Goal: Task Accomplishment & Management: Complete application form

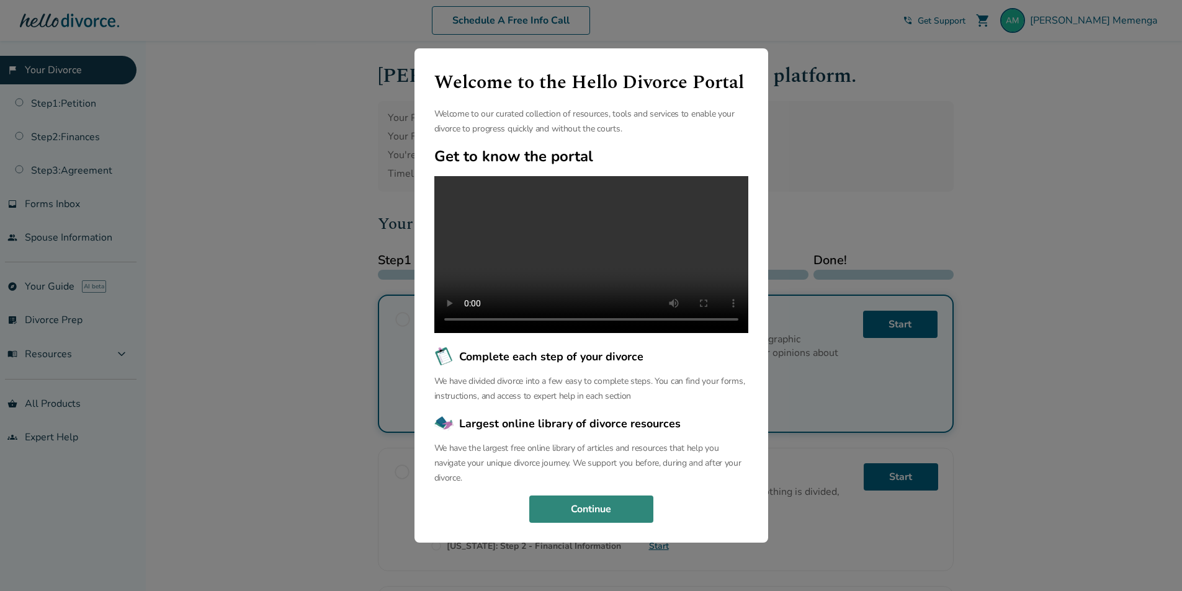
click at [569, 521] on button "Continue" at bounding box center [591, 509] width 124 height 27
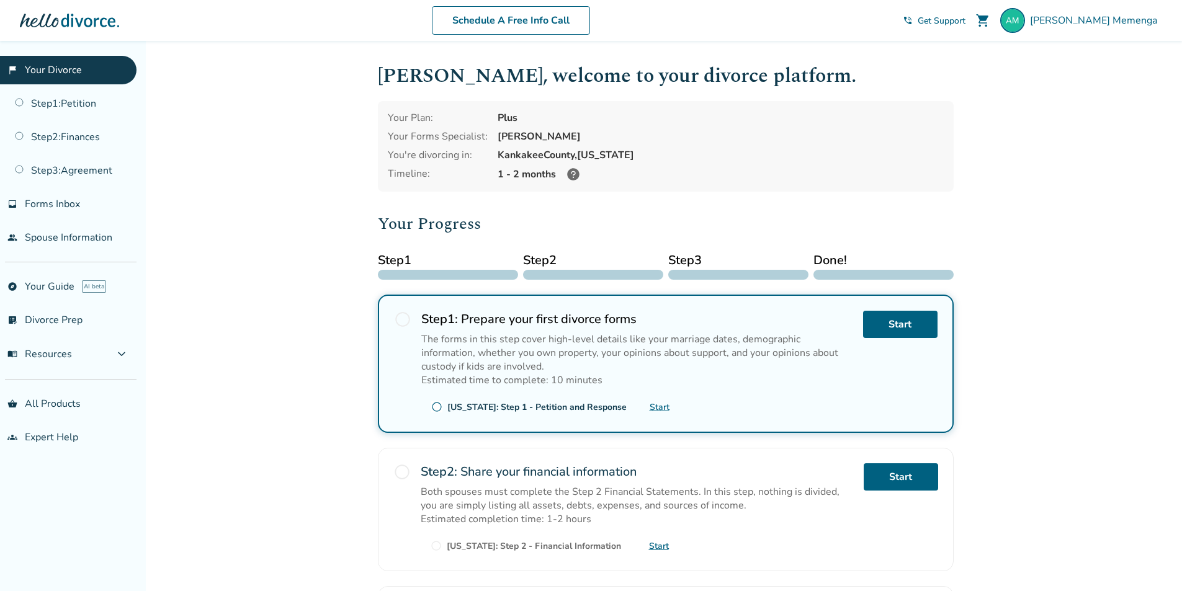
scroll to position [62, 0]
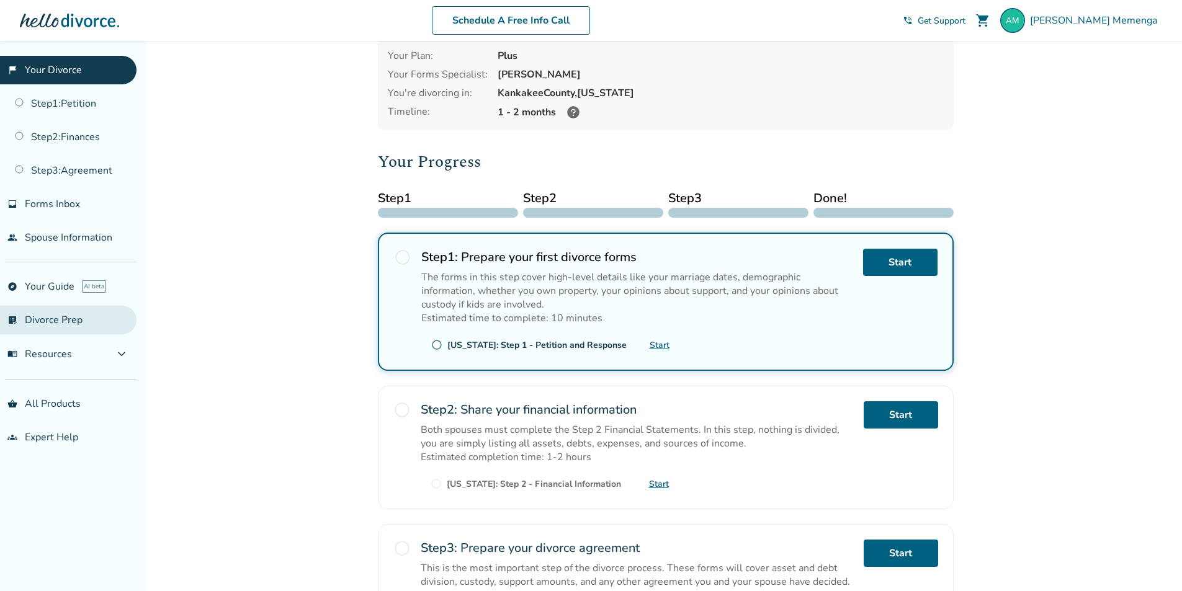
click at [89, 320] on link "list_alt_check Divorce Prep" at bounding box center [68, 320] width 137 height 29
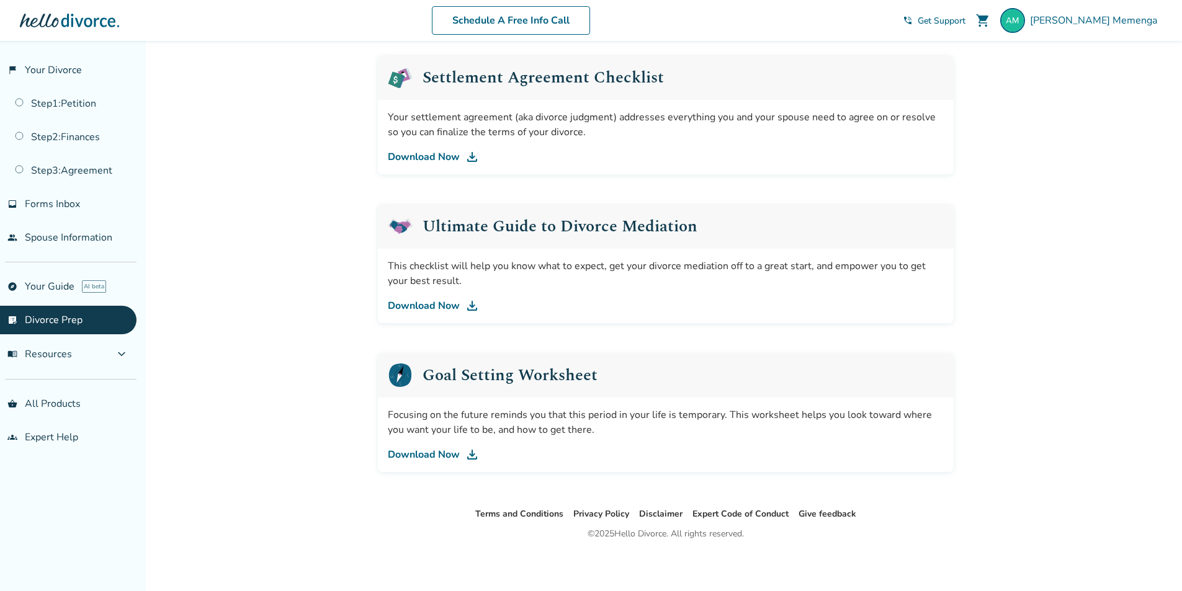
scroll to position [623, 0]
click at [432, 452] on link "Download Now" at bounding box center [666, 452] width 556 height 15
click at [441, 302] on link "Download Now" at bounding box center [666, 303] width 556 height 15
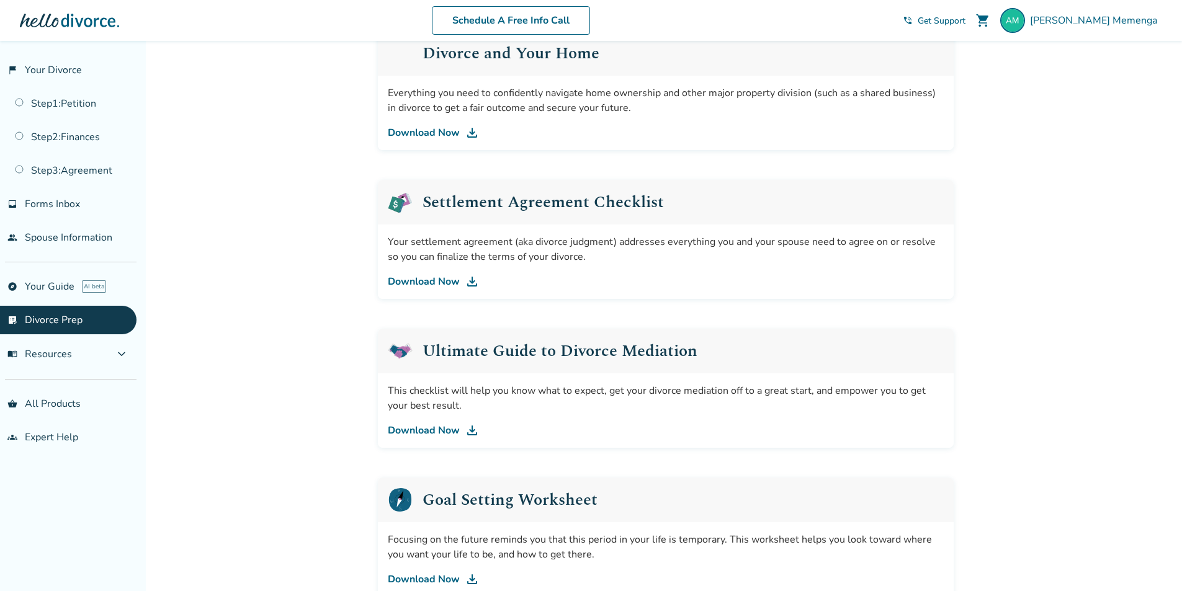
scroll to position [437, 0]
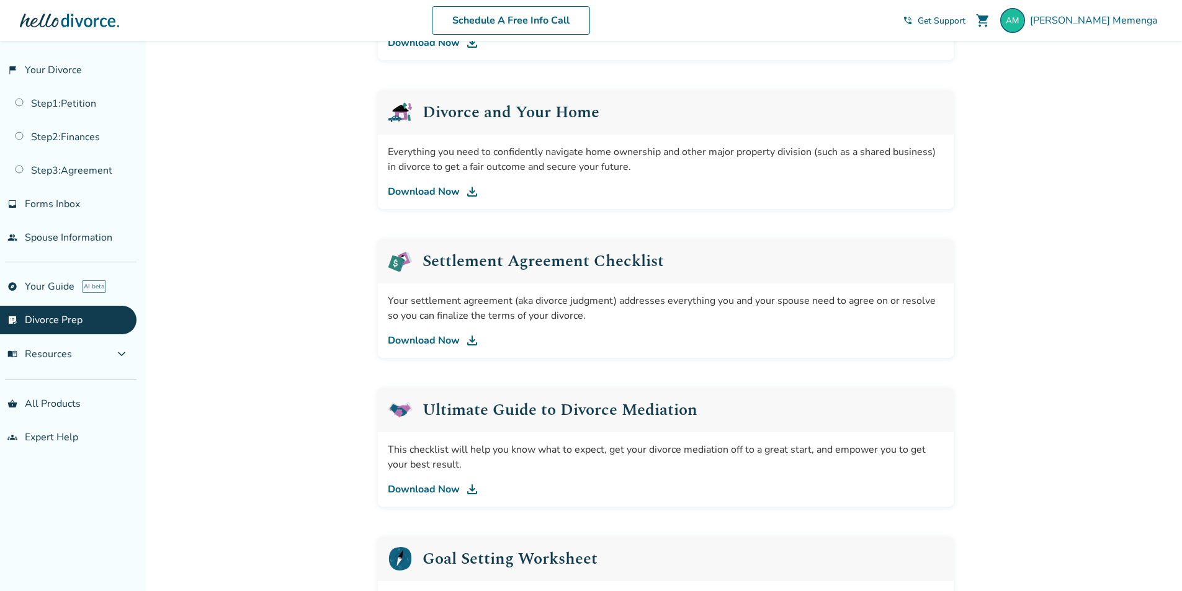
click at [431, 340] on link "Download Now" at bounding box center [666, 340] width 556 height 15
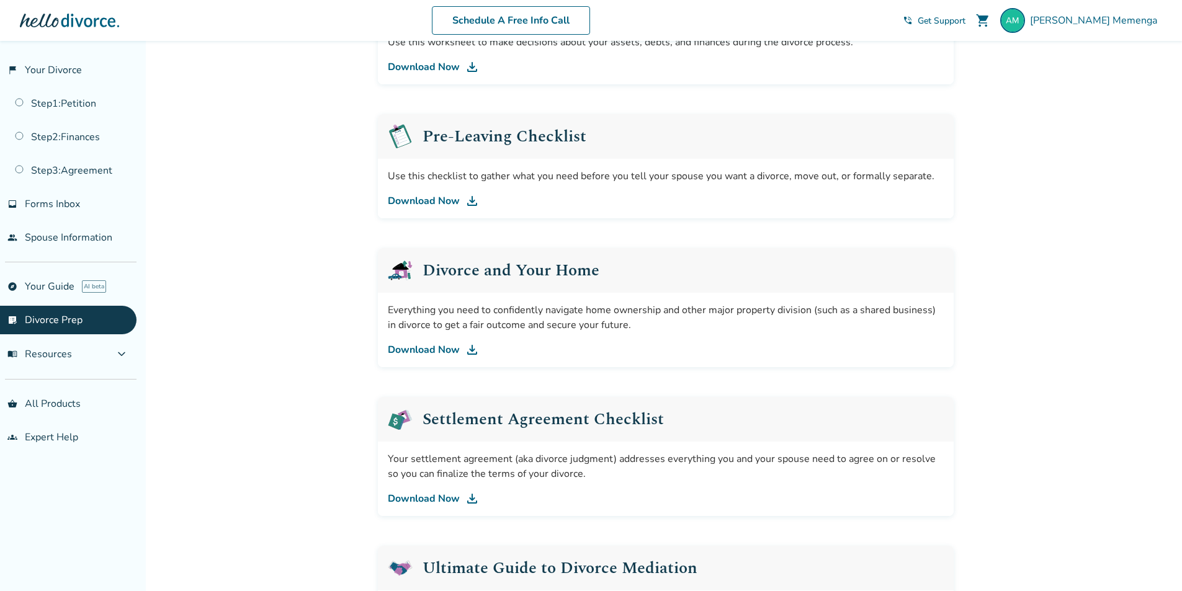
scroll to position [251, 0]
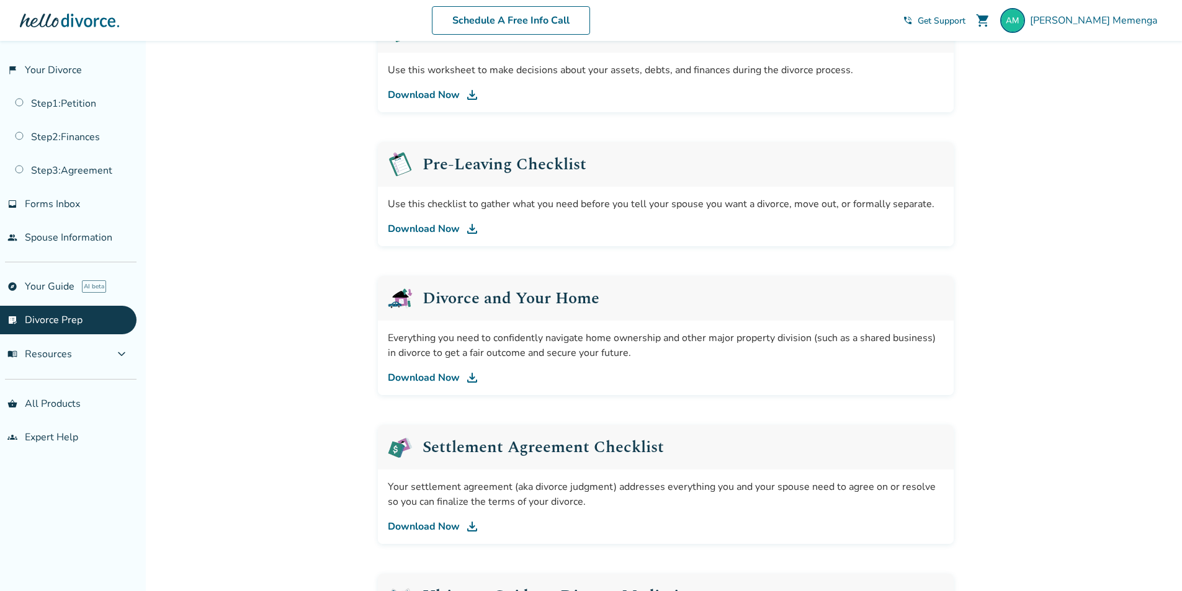
click at [432, 230] on link "Download Now" at bounding box center [666, 229] width 556 height 15
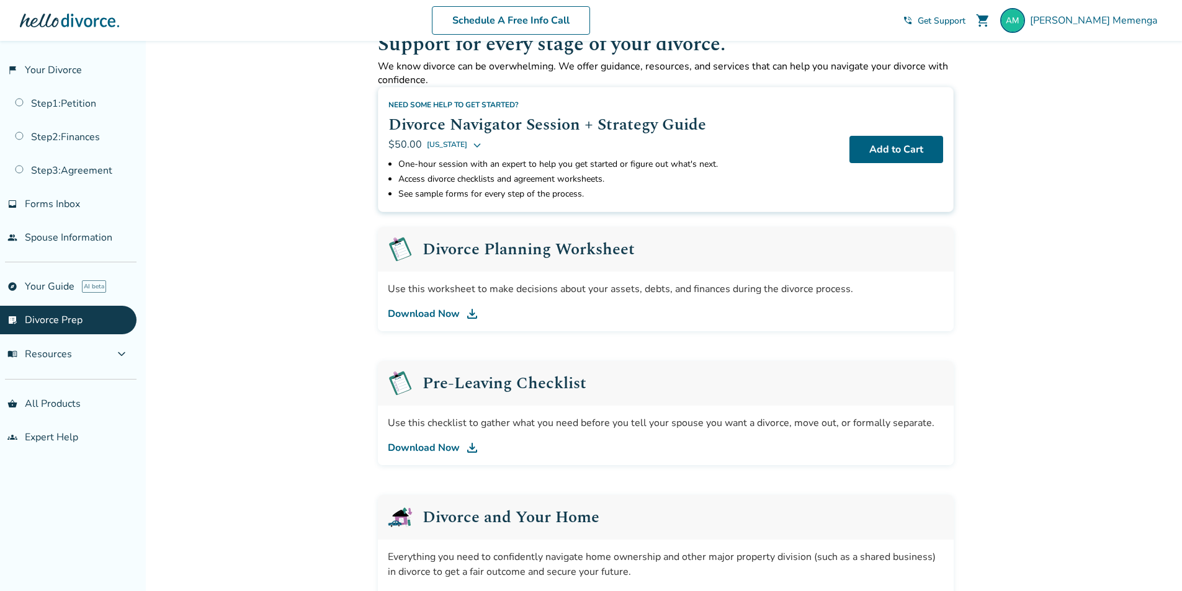
scroll to position [2, 0]
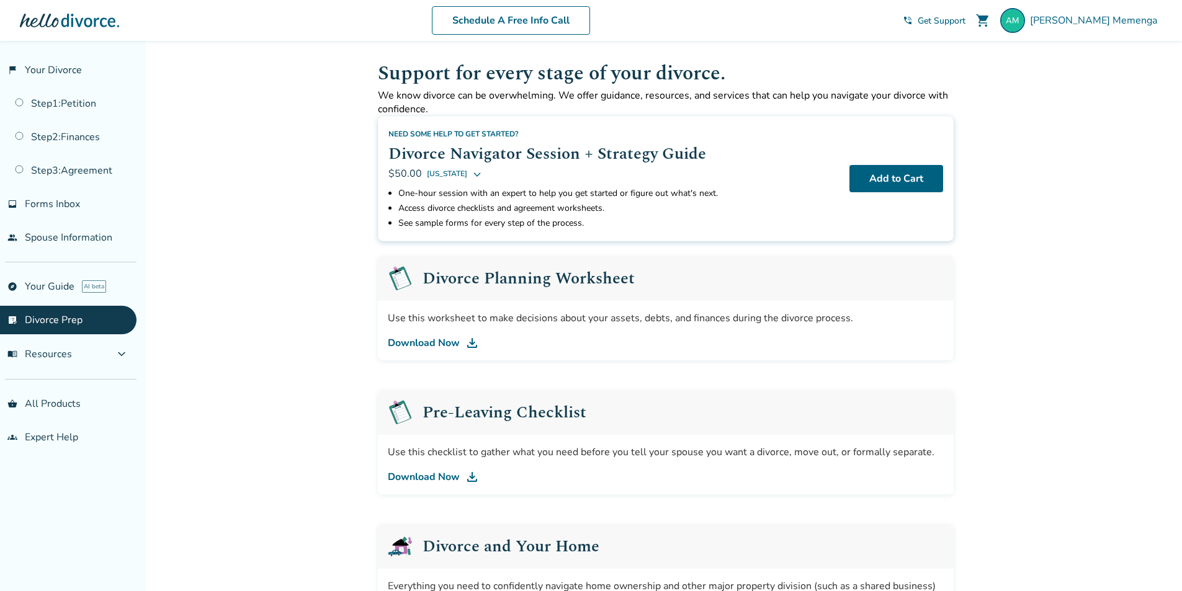
click at [433, 343] on link "Download Now" at bounding box center [666, 343] width 556 height 15
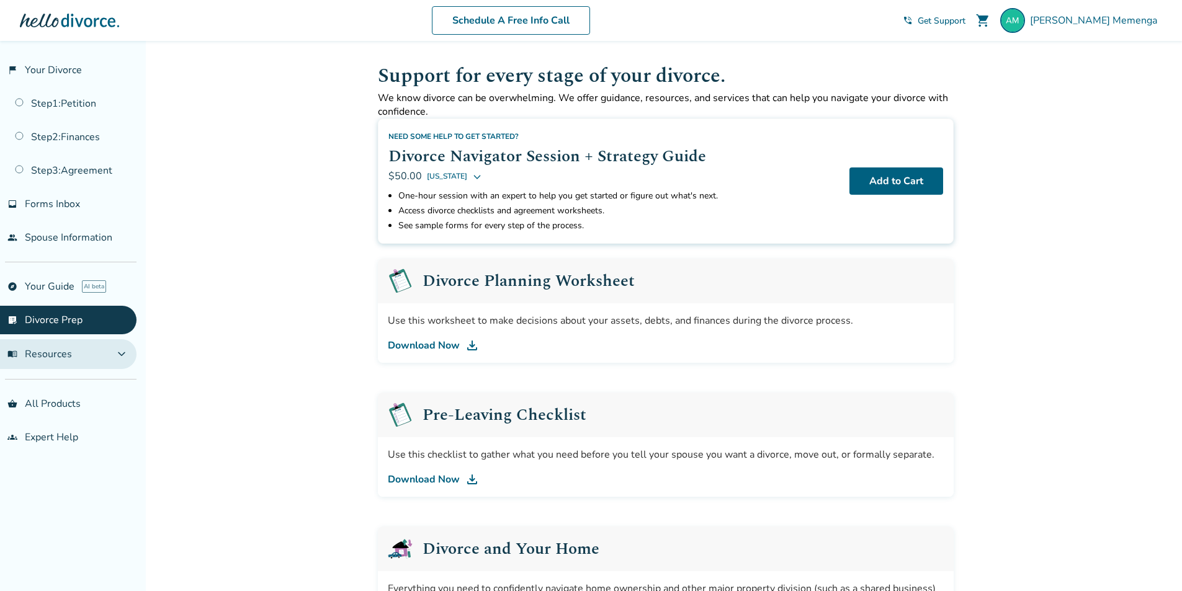
click at [78, 359] on button "menu_book Resources expand_more" at bounding box center [68, 355] width 137 height 30
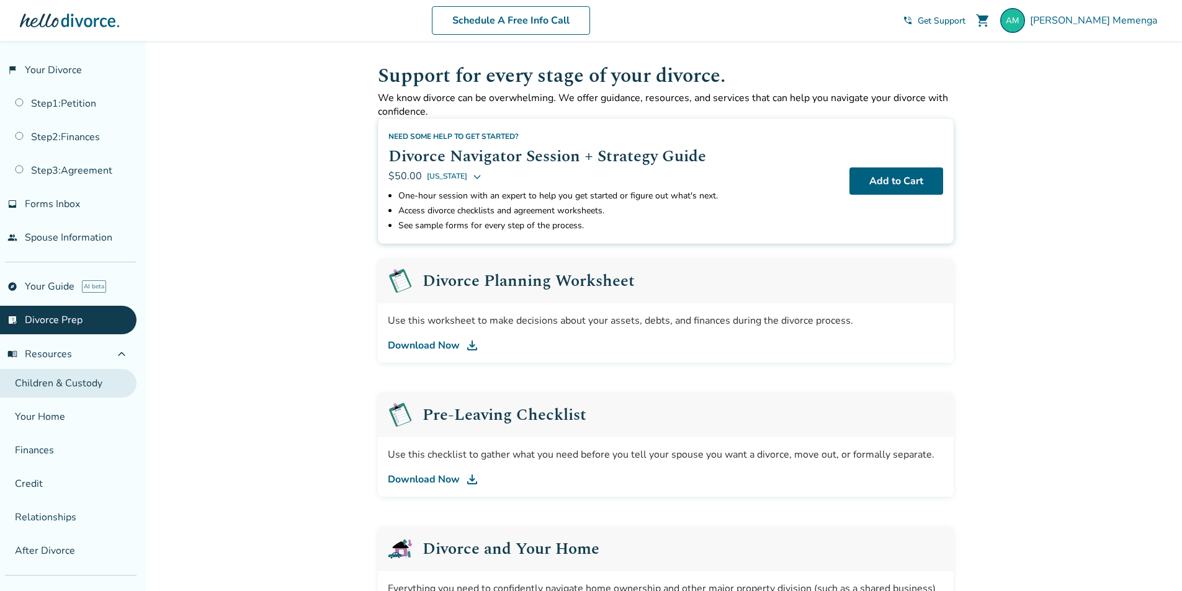
click at [85, 392] on link "Children & Custody" at bounding box center [68, 383] width 137 height 29
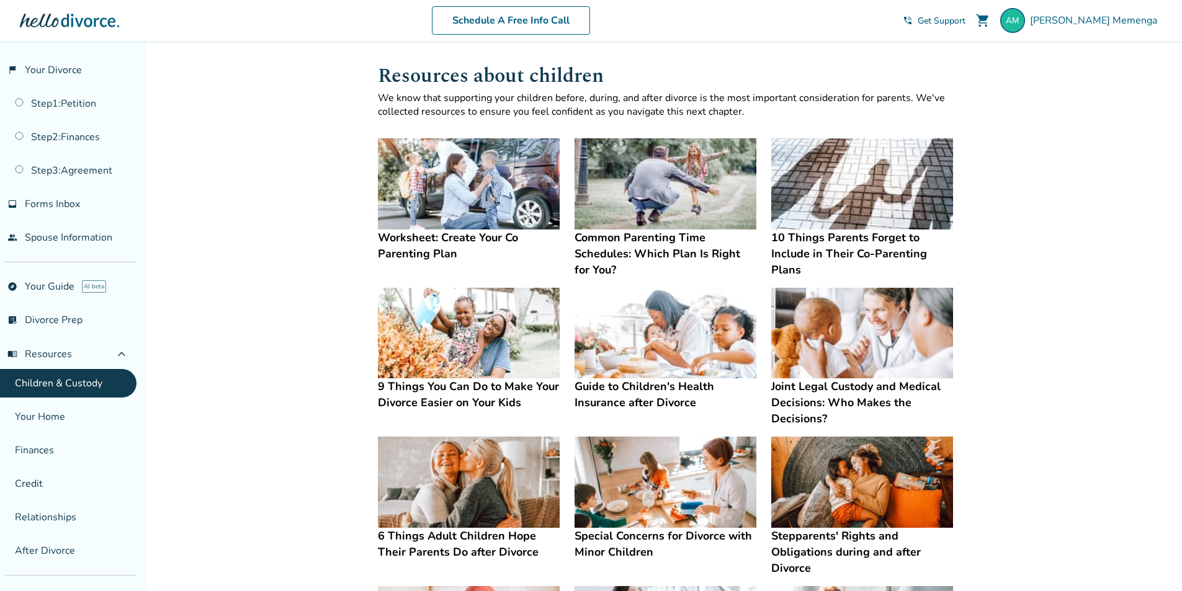
click at [419, 247] on h4 "Worksheet: Create Your Co Parenting Plan" at bounding box center [469, 246] width 182 height 32
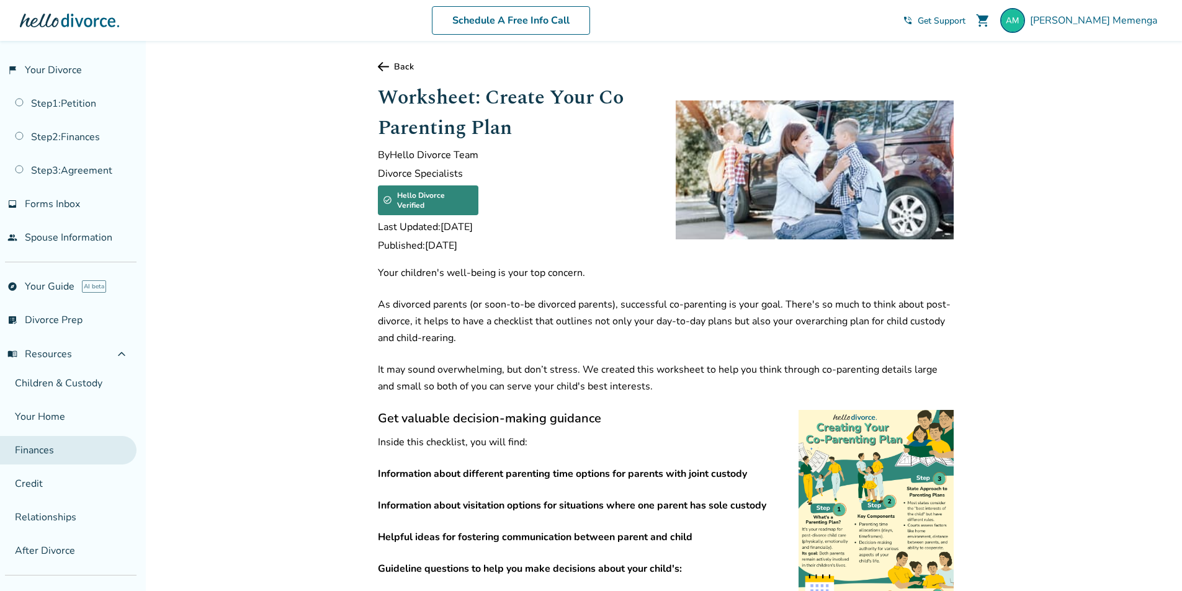
click at [53, 443] on link "Finances" at bounding box center [68, 450] width 137 height 29
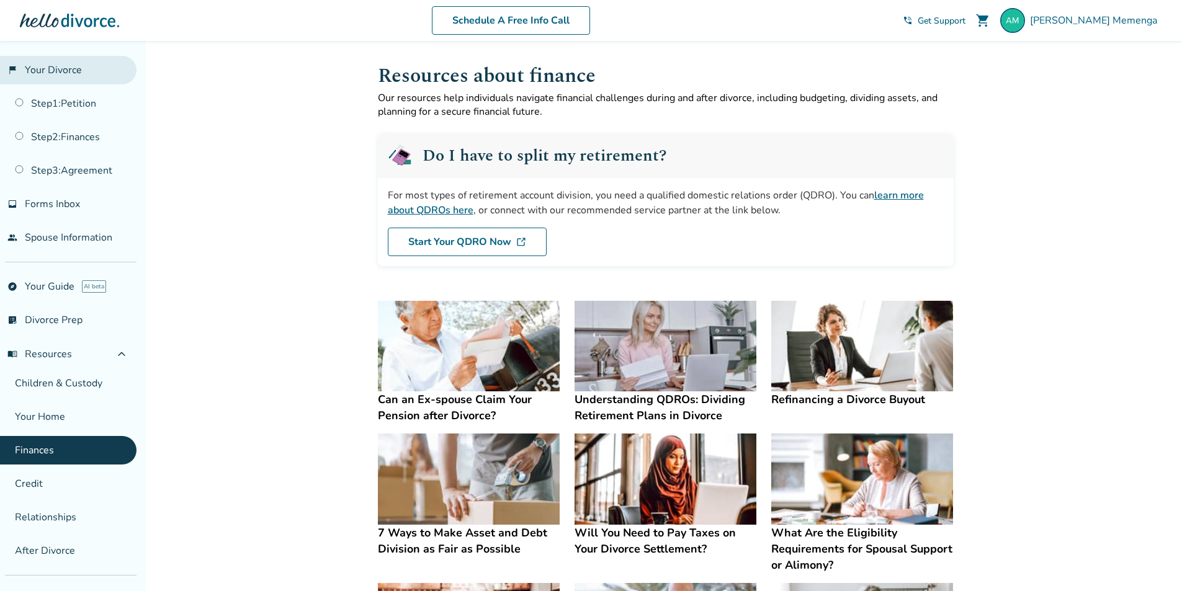
click at [89, 69] on link "flag_2 Your Divorce" at bounding box center [68, 70] width 137 height 29
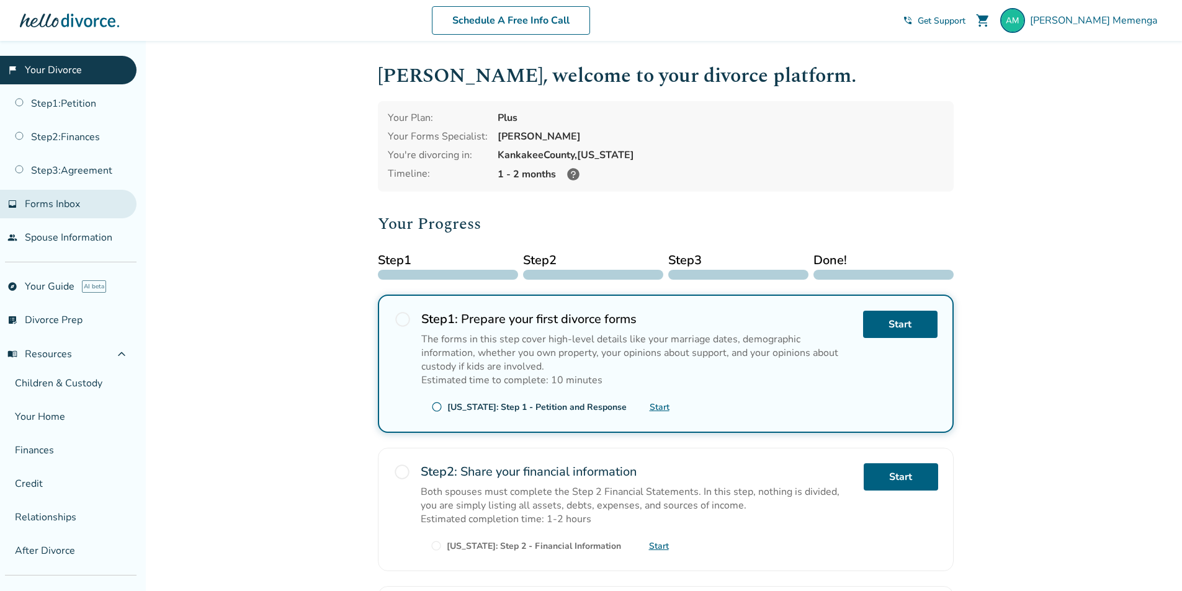
click at [81, 211] on link "inbox Forms Inbox" at bounding box center [68, 204] width 137 height 29
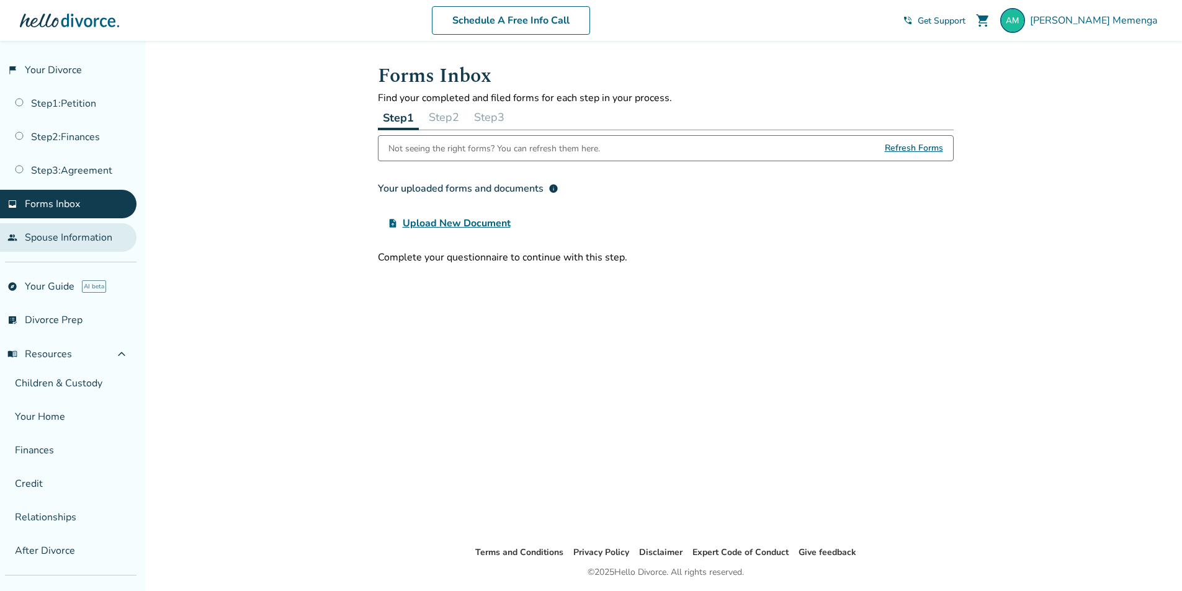
click at [96, 238] on link "people Spouse Information" at bounding box center [68, 237] width 137 height 29
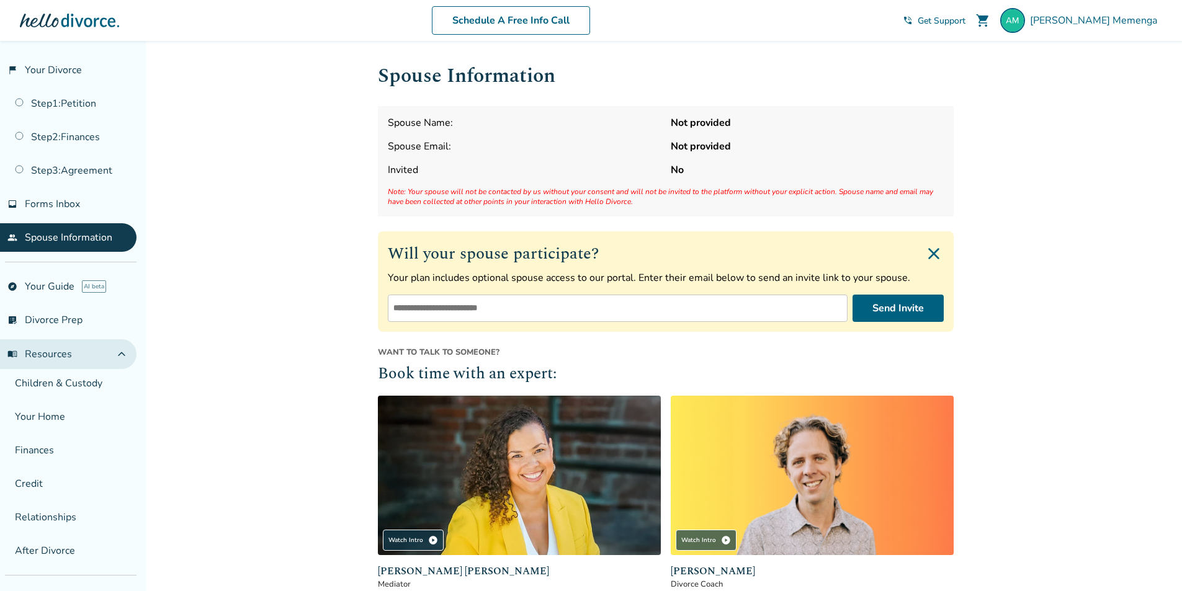
click at [103, 353] on button "menu_book Resources expand_less" at bounding box center [68, 355] width 137 height 30
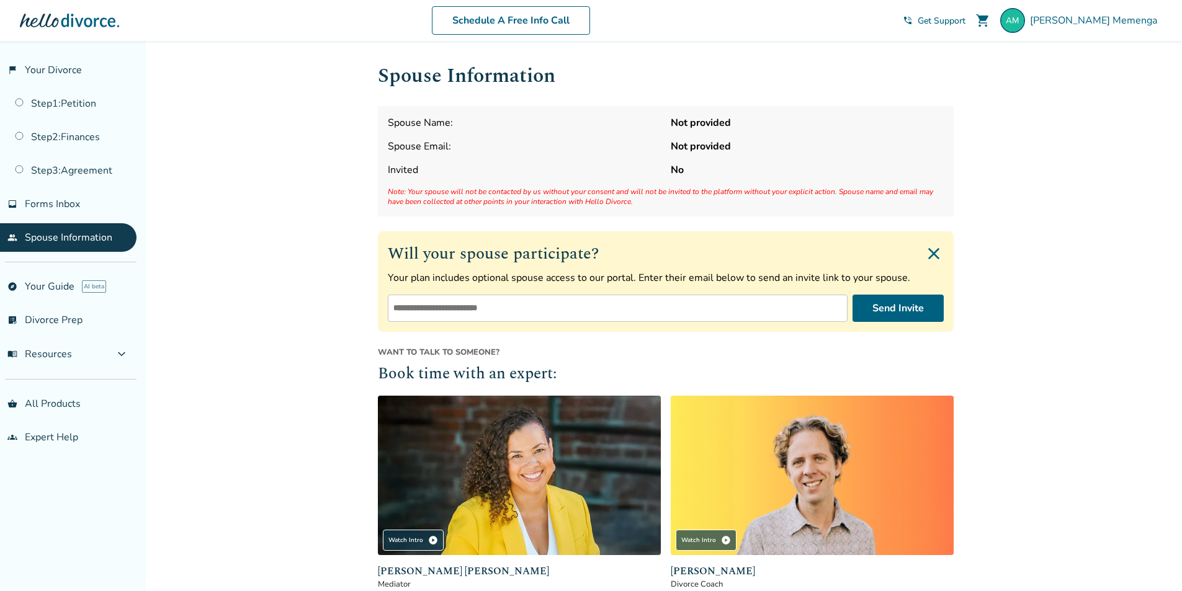
click at [71, 53] on div "flag_2 Your Divorce Step 1 : Petition Step 2 : Finances Step 3 : Agreement inbo…" at bounding box center [73, 316] width 146 height 551
click at [79, 68] on link "flag_2 Your Divorce" at bounding box center [68, 70] width 137 height 29
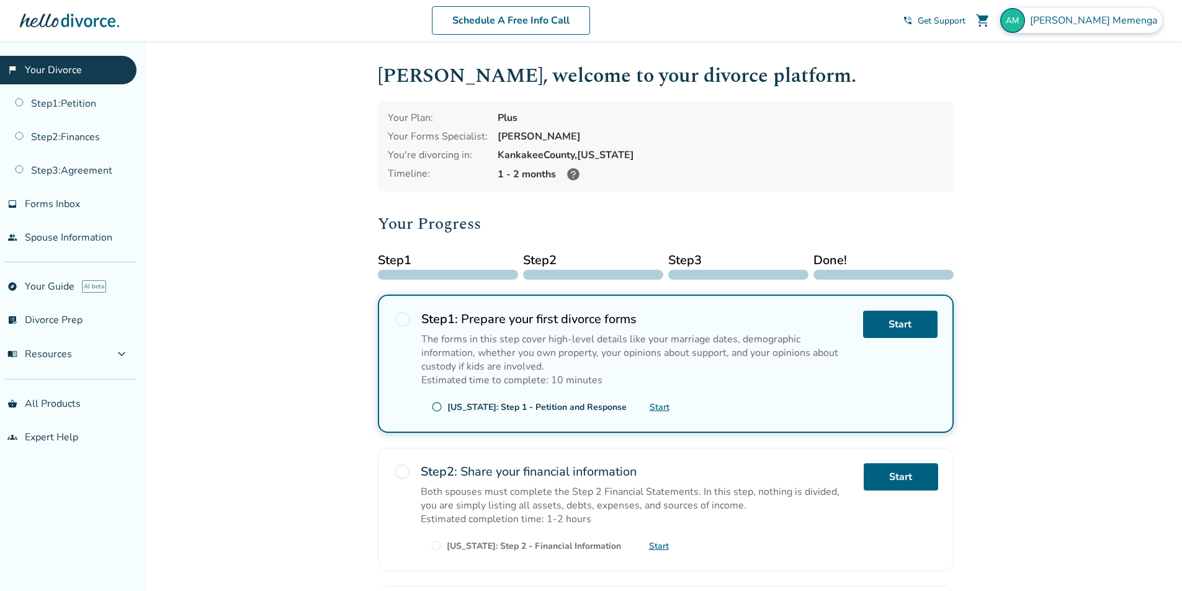
click at [1118, 20] on span "[PERSON_NAME]" at bounding box center [1096, 21] width 132 height 14
click at [1040, 181] on div "[PERSON_NAME] [EMAIL_ADDRESS][DOMAIN_NAME] Profile Orders Payments Sign Out Clo…" at bounding box center [1079, 129] width 186 height 191
drag, startPoint x: 1039, startPoint y: 187, endPoint x: 1006, endPoint y: 202, distance: 36.4
click at [1034, 197] on button "Sign Out" at bounding box center [1020, 206] width 47 height 18
